Goal: Task Accomplishment & Management: Manage account settings

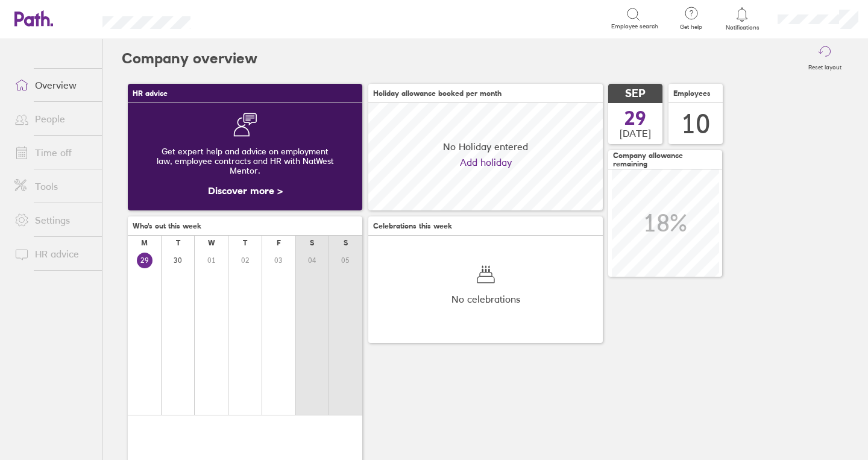
scroll to position [107, 234]
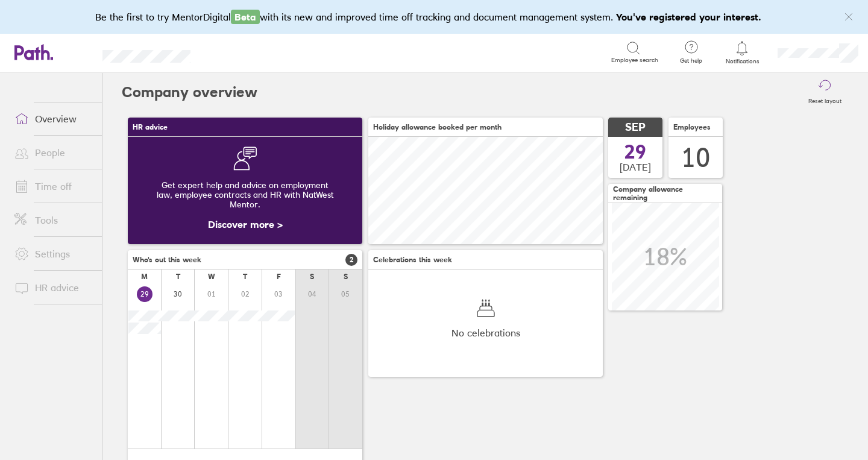
click at [741, 50] on icon at bounding box center [742, 48] width 14 height 14
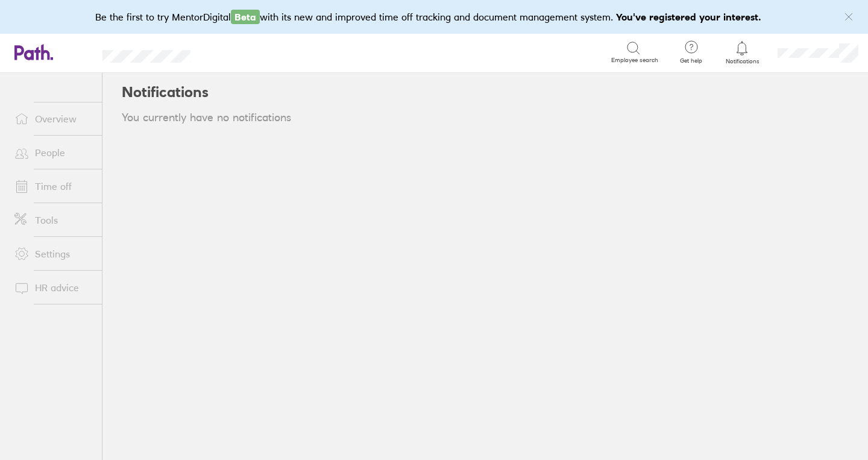
click at [39, 121] on link "Overview" at bounding box center [53, 119] width 97 height 24
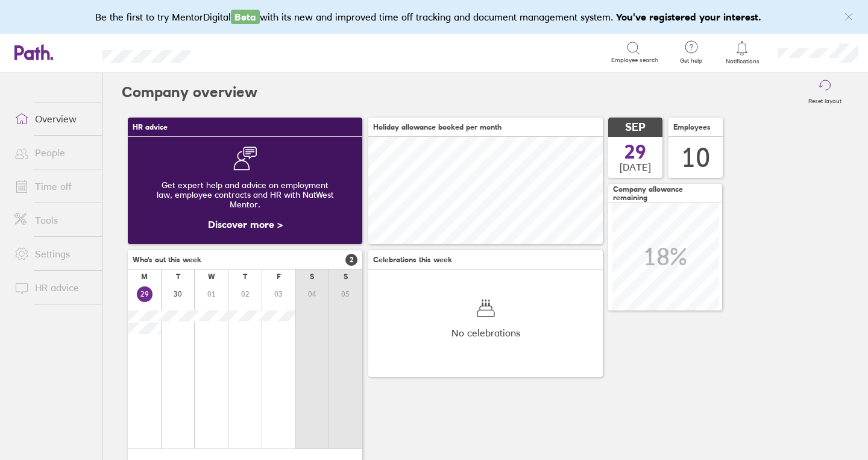
scroll to position [107, 234]
click at [43, 183] on link "Time off" at bounding box center [53, 186] width 97 height 24
